Goal: Task Accomplishment & Management: Manage account settings

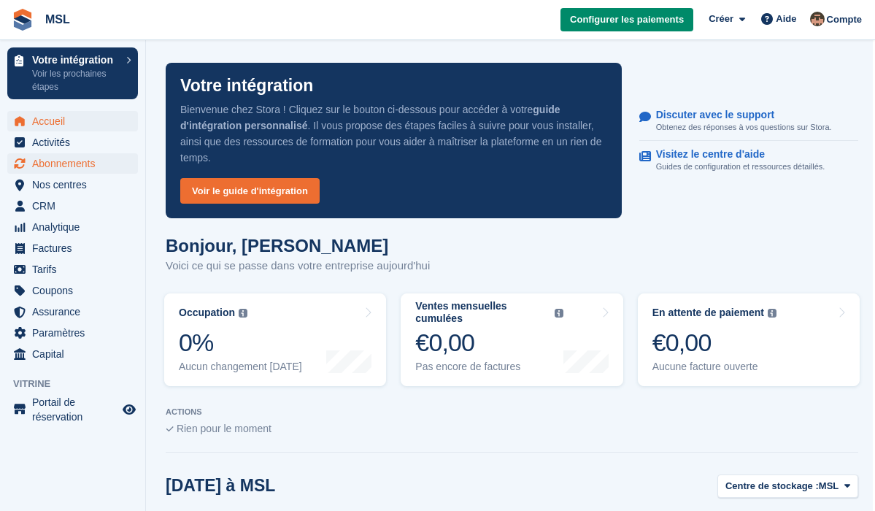
scroll to position [0, 2]
click at [60, 185] on span "Nos centres" at bounding box center [76, 184] width 88 height 20
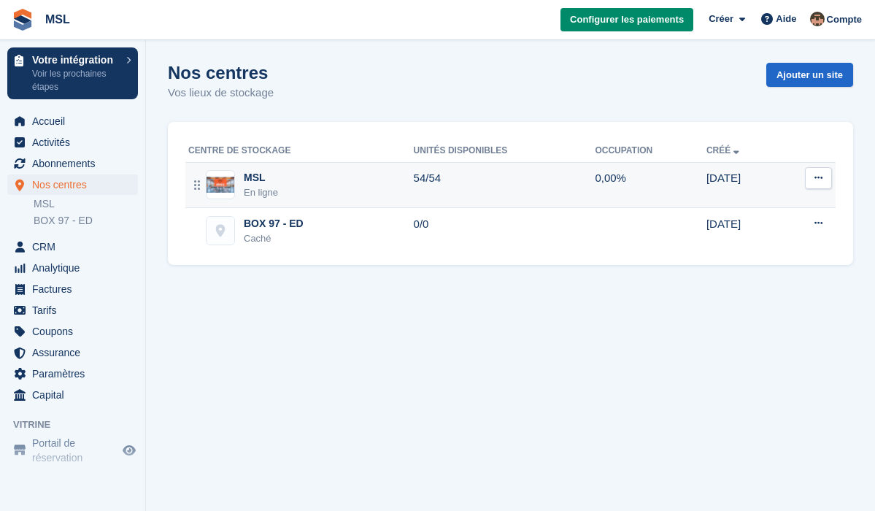
click at [781, 184] on td "Modifier le site Voir sur la boutique Types d'unités Unités Carte" at bounding box center [805, 185] width 60 height 46
click at [823, 177] on button at bounding box center [818, 178] width 27 height 22
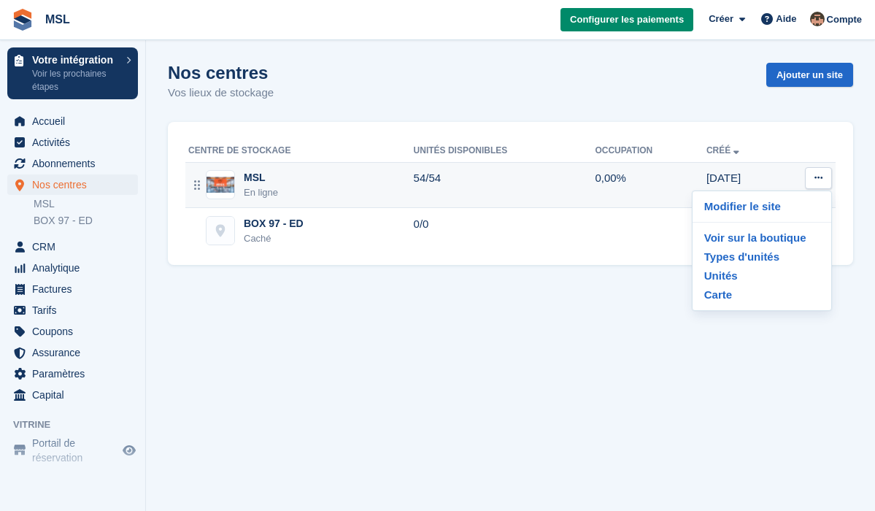
click at [613, 176] on td "0,00%" at bounding box center [651, 185] width 112 height 46
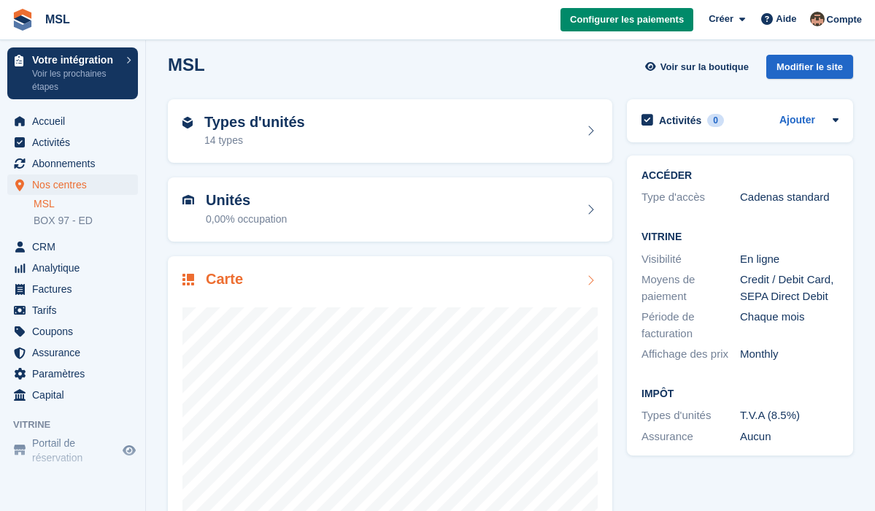
scroll to position [4, 0]
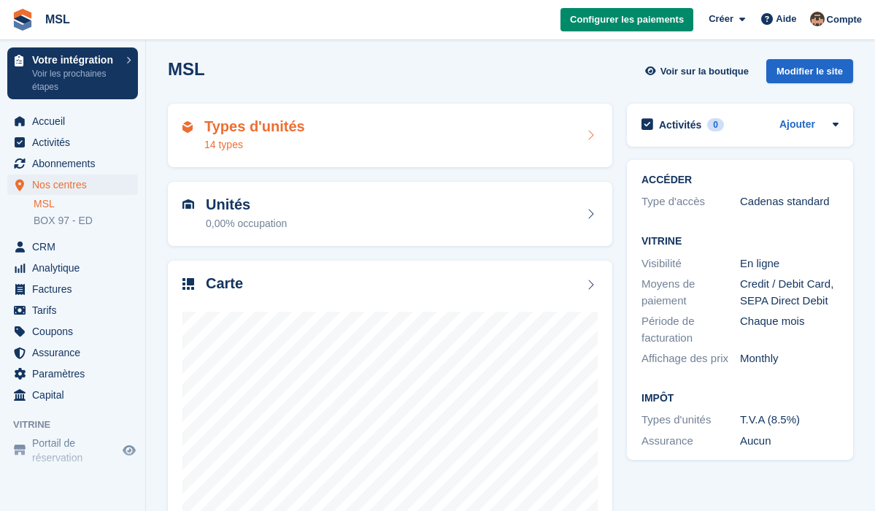
click at [409, 122] on div "Types d'unités 14 types" at bounding box center [389, 135] width 415 height 35
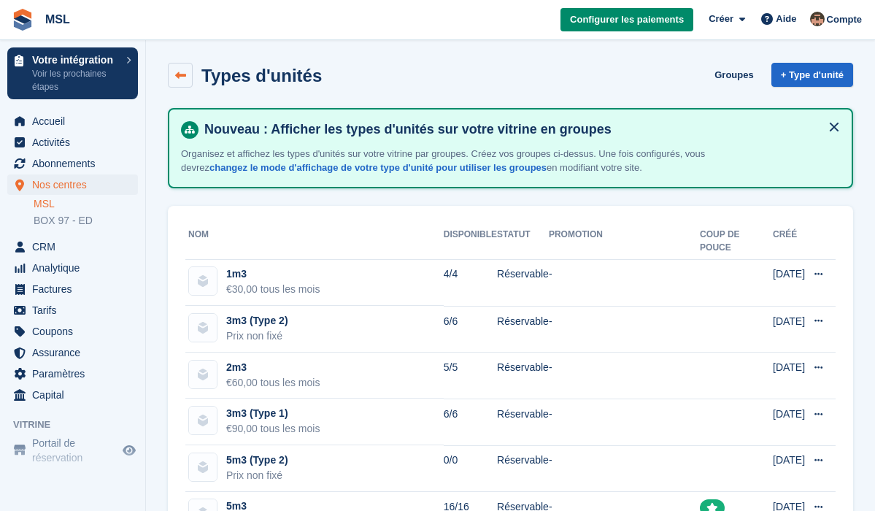
click at [177, 79] on icon at bounding box center [180, 75] width 11 height 11
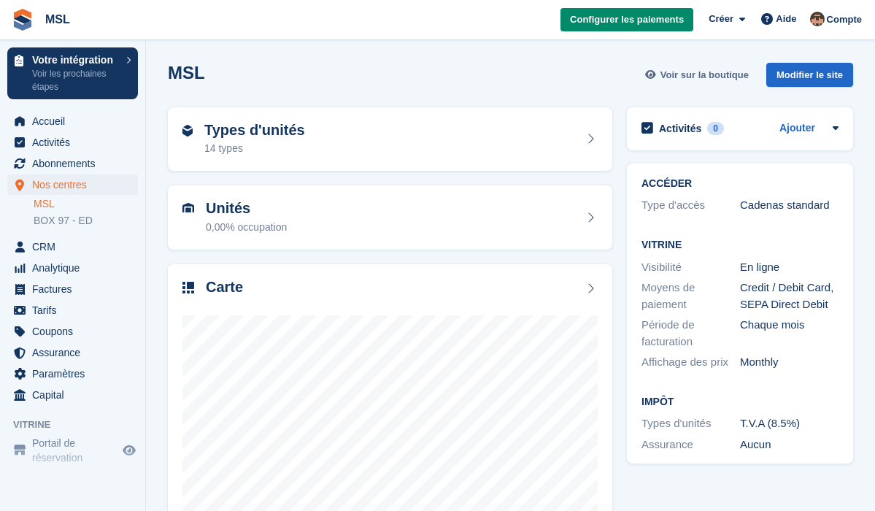
click at [700, 76] on span "Voir sur la boutique" at bounding box center [704, 75] width 88 height 15
click at [423, 145] on div "Types d'unités 14 types" at bounding box center [389, 139] width 415 height 35
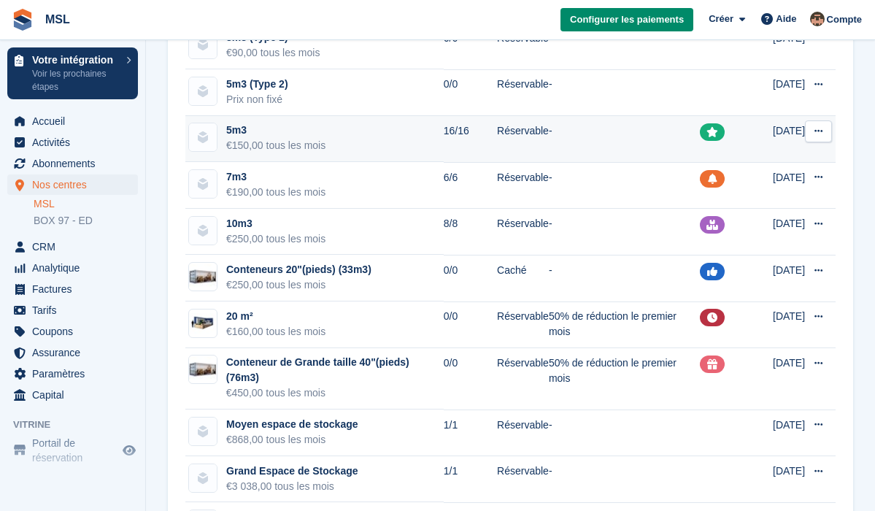
scroll to position [379, 0]
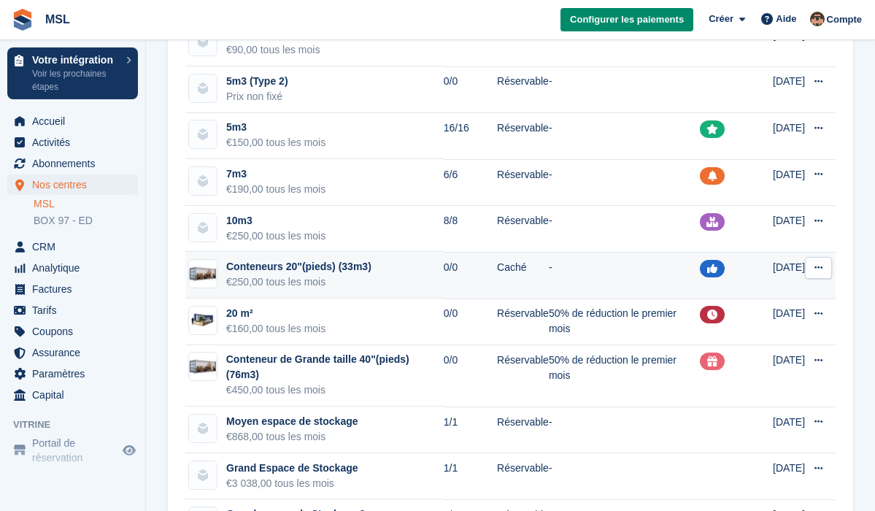
click at [820, 266] on icon at bounding box center [818, 267] width 8 height 9
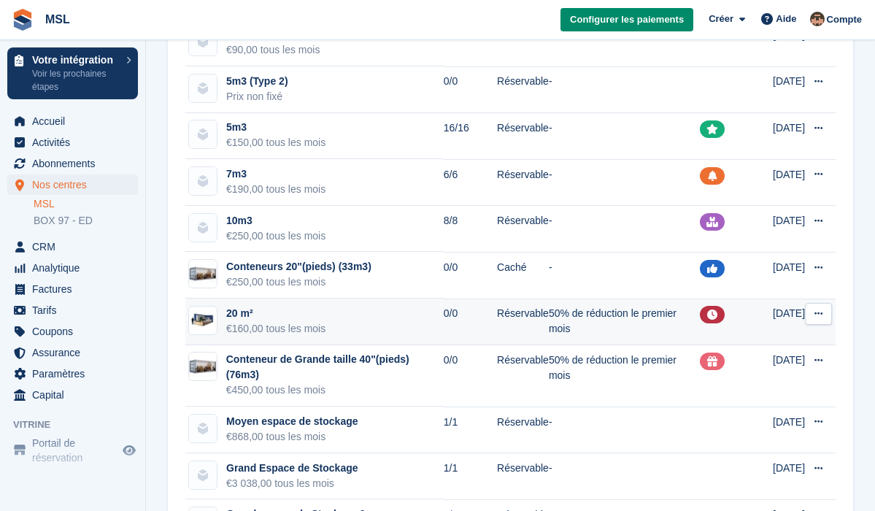
click at [818, 322] on button at bounding box center [818, 314] width 27 height 22
click at [820, 319] on button at bounding box center [818, 314] width 27 height 22
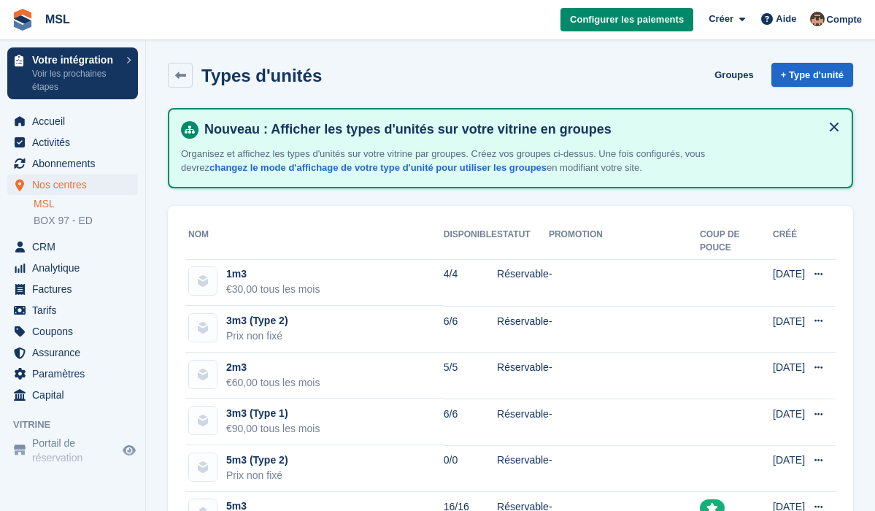
scroll to position [0, 0]
click at [592, 19] on span "Configurer les paiements" at bounding box center [627, 19] width 114 height 15
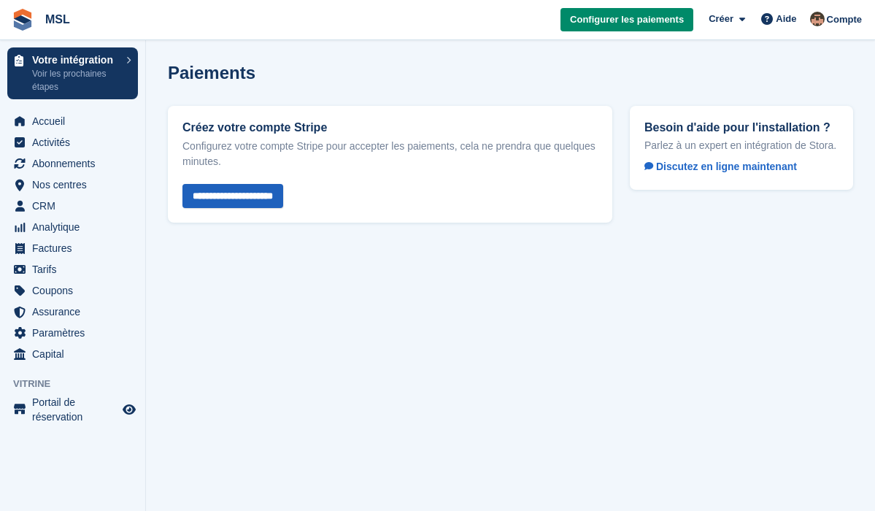
click at [274, 195] on input "**********" at bounding box center [232, 196] width 101 height 24
